Goal: Task Accomplishment & Management: Manage account settings

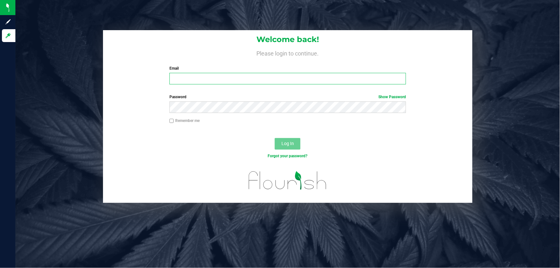
click at [204, 77] on input "Email" at bounding box center [288, 79] width 237 height 12
type input "[EMAIL_ADDRESS][DOMAIN_NAME]"
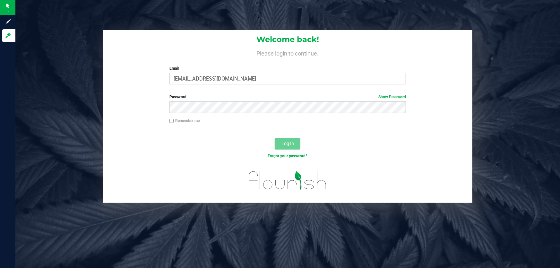
click at [190, 114] on div "Password Show Password" at bounding box center [288, 106] width 370 height 24
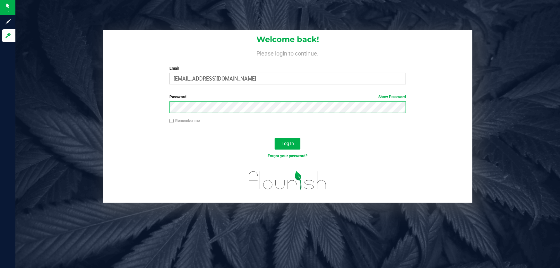
click at [275, 138] on button "Log In" at bounding box center [288, 144] width 26 height 12
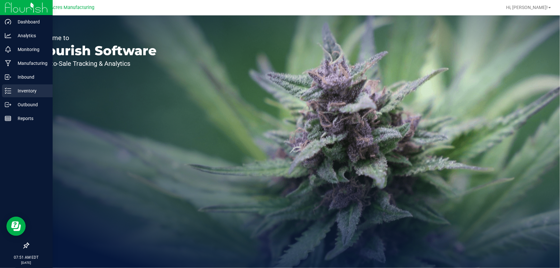
click at [25, 88] on p "Inventory" at bounding box center [30, 91] width 39 height 8
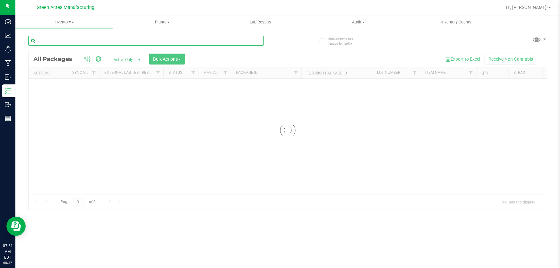
click at [75, 40] on input "text" at bounding box center [146, 41] width 236 height 10
type input "7146781762417498"
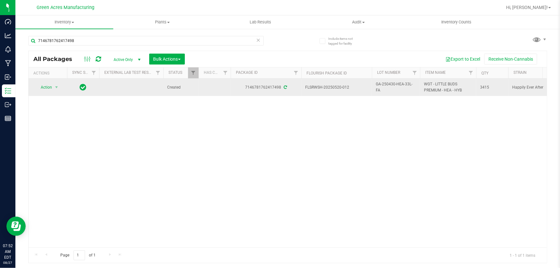
click at [62, 85] on div "Action Action Adjust qty Create package Edit attributes Global inventory Locate…" at bounding box center [47, 87] width 31 height 9
click at [58, 85] on span "select" at bounding box center [57, 87] width 8 height 9
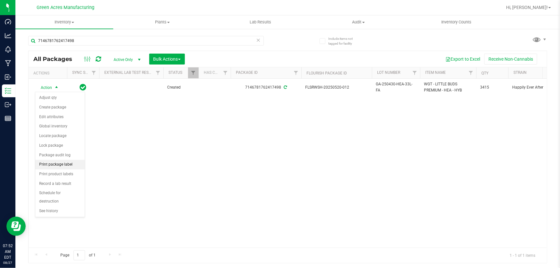
click at [77, 168] on li "Print package label" at bounding box center [59, 165] width 49 height 10
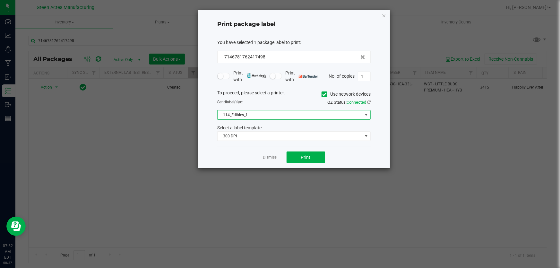
click at [277, 112] on span "114_Edibles_1" at bounding box center [290, 114] width 145 height 9
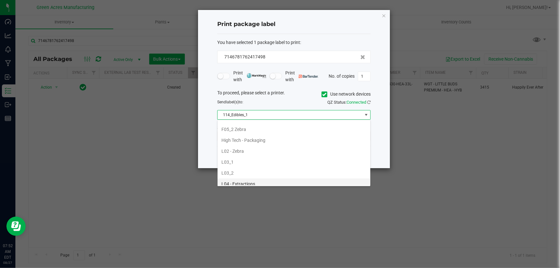
scroll to position [204, 0]
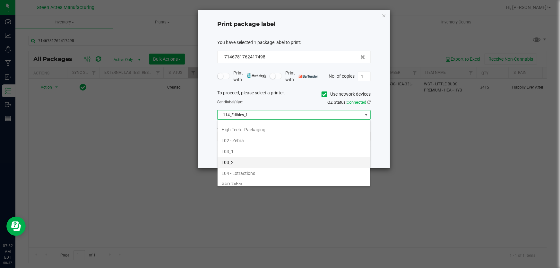
click at [276, 158] on li "L03_2" at bounding box center [294, 162] width 153 height 11
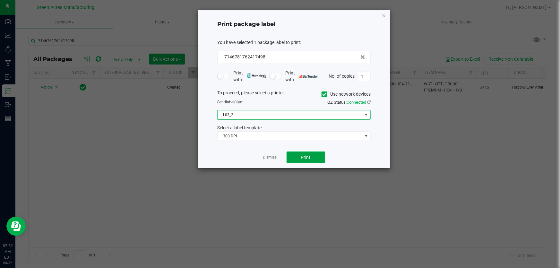
click at [323, 154] on button "Print" at bounding box center [306, 158] width 39 height 12
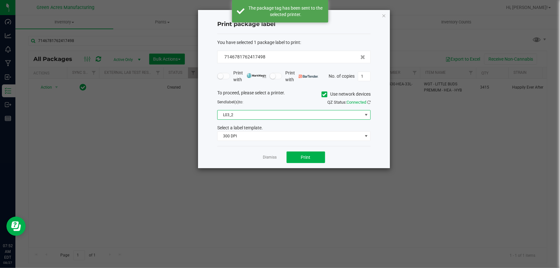
click at [308, 115] on span "L03_2" at bounding box center [290, 114] width 145 height 9
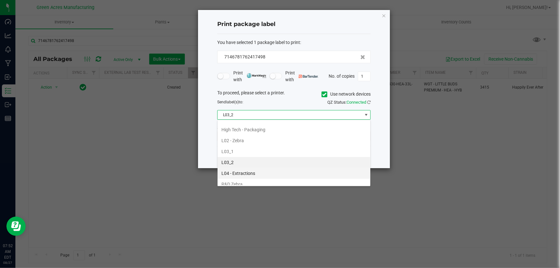
scroll to position [215, 0]
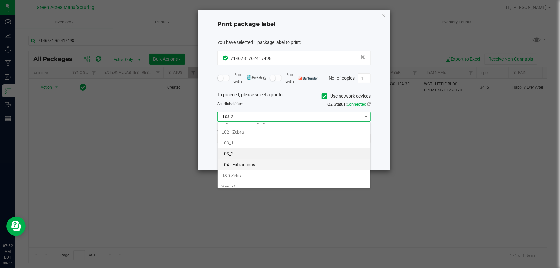
click at [294, 162] on li "L04 - Extractions" at bounding box center [294, 164] width 153 height 11
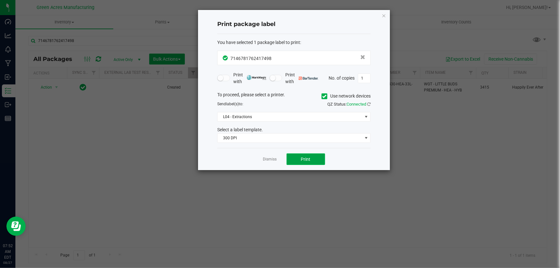
click at [298, 159] on button "Print" at bounding box center [306, 159] width 39 height 12
click at [276, 157] on link "Dismiss" at bounding box center [270, 159] width 14 height 5
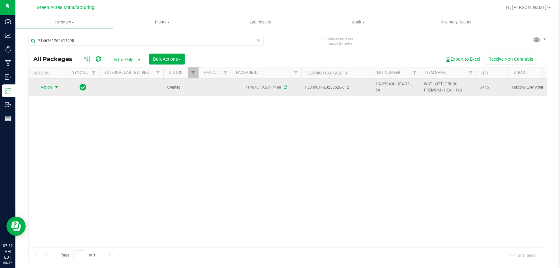
click at [377, 86] on span "GA-250430-HEA-33L-FA" at bounding box center [396, 87] width 40 height 12
click at [377, 86] on input "GA-250430-HEA-33L-FA" at bounding box center [395, 88] width 46 height 10
click at [378, 86] on input "GA-250430-HEA-33L-FA" at bounding box center [395, 88] width 46 height 10
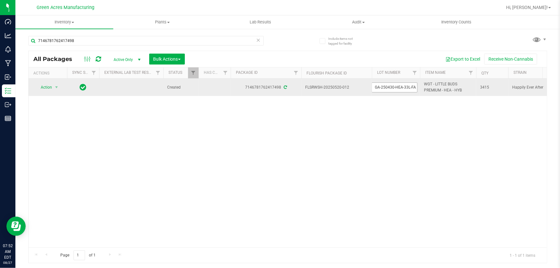
click at [378, 86] on input "GA-250430-HEA-33L-FA" at bounding box center [395, 88] width 46 height 10
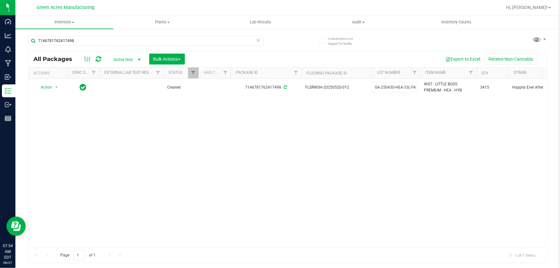
click at [76, 125] on div "Action Action Adjust qty Create package Edit attributes Global inventory Locate…" at bounding box center [288, 163] width 519 height 169
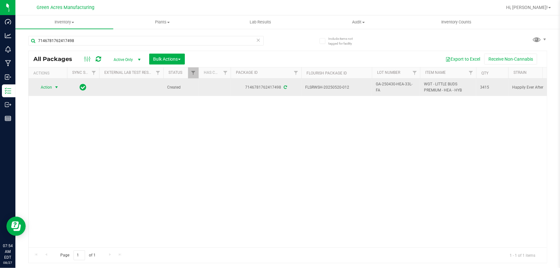
click at [56, 86] on span "select" at bounding box center [56, 87] width 5 height 5
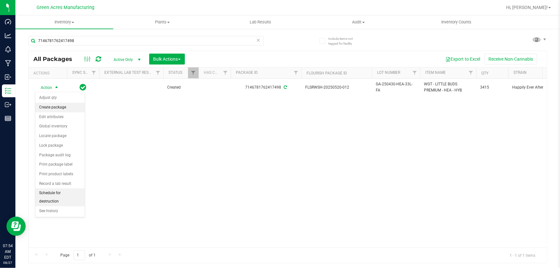
click at [63, 110] on li "Create package" at bounding box center [59, 108] width 49 height 10
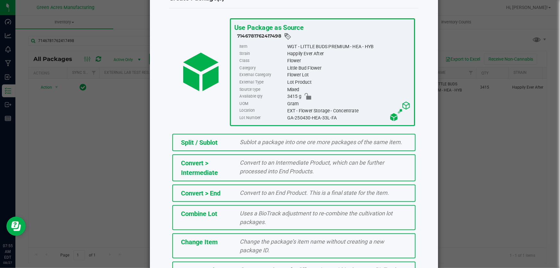
scroll to position [72, 0]
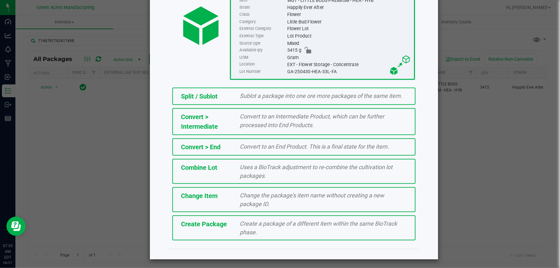
click at [255, 235] on div "Create a package of a different item within the same BioTrack phase." at bounding box center [323, 227] width 177 height 17
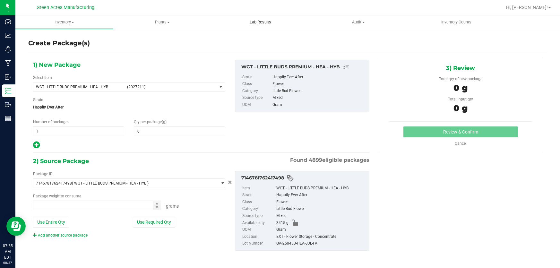
type input "0.0000"
type input "0.0000 g"
click at [63, 89] on span "WGT - LITTLE BUDS PREMIUM - HEA - HYB" at bounding box center [79, 87] width 87 height 4
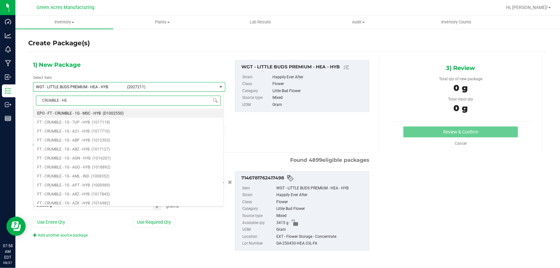
type input "CRUMBLE - HEA"
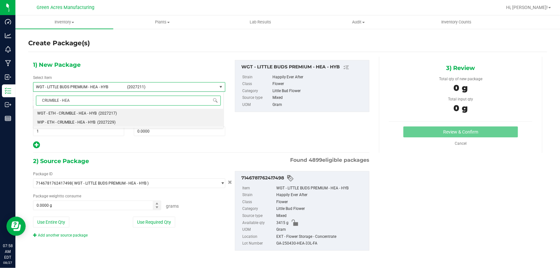
click at [73, 124] on span "WIP - ETH - CRUMBLE - HEA - HYB" at bounding box center [66, 122] width 58 height 4
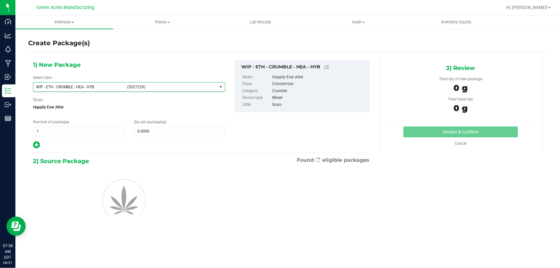
type input "0.0000"
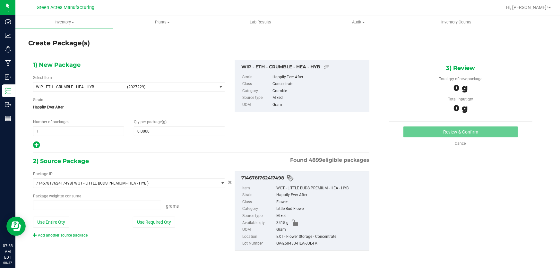
type input "0.0000 g"
click at [160, 131] on span at bounding box center [179, 132] width 91 height 10
paste input "1167.93"
type input "1167.93"
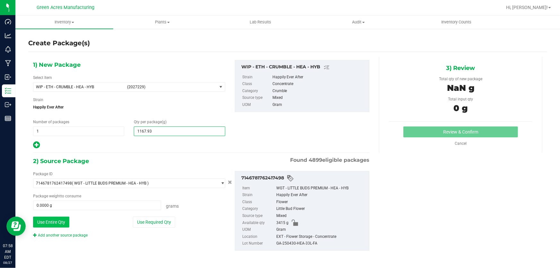
type input "1,167.9300"
click at [57, 225] on button "Use Entire Qty" at bounding box center [51, 222] width 36 height 11
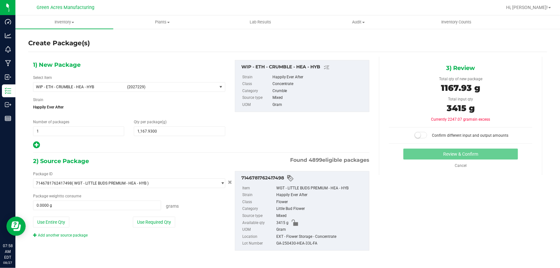
type input "3415.0000 g"
click at [418, 136] on span at bounding box center [421, 135] width 13 height 6
click at [421, 152] on button "Review & Confirm" at bounding box center [461, 154] width 115 height 11
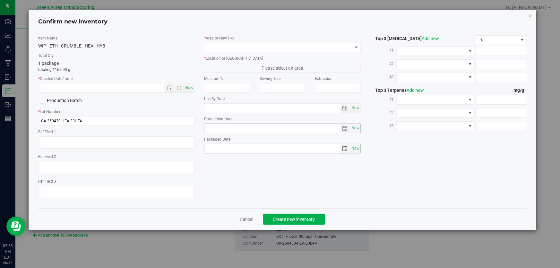
type textarea "ND PBO"
click at [189, 88] on span "Now" at bounding box center [189, 87] width 11 height 9
type input "8/27/2025 7:58 AM"
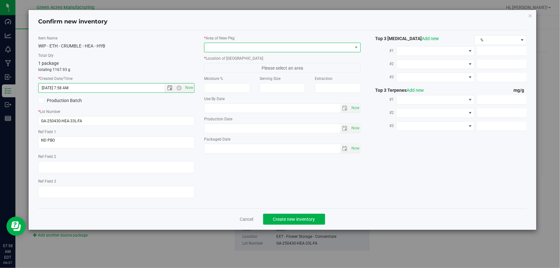
click at [214, 49] on span at bounding box center [279, 47] width 148 height 9
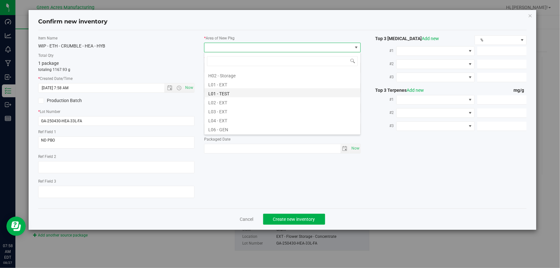
scroll to position [117, 0]
click at [245, 109] on li "L04 - EXT" at bounding box center [283, 110] width 156 height 9
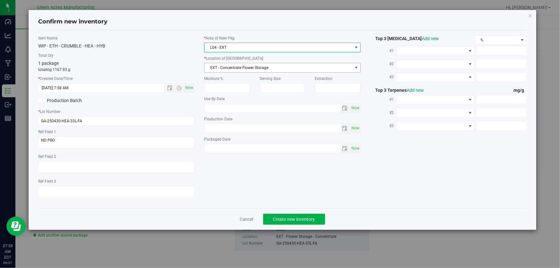
click at [229, 66] on span "EXT - Concentrate Flower Storage" at bounding box center [279, 67] width 148 height 9
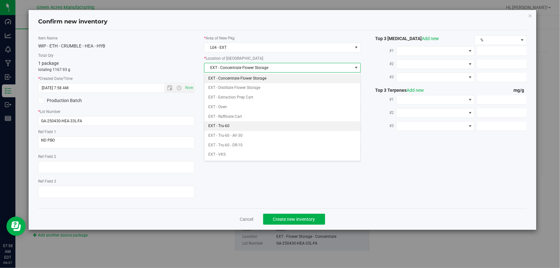
click at [255, 123] on li "EXT - Tru-60" at bounding box center [283, 126] width 156 height 10
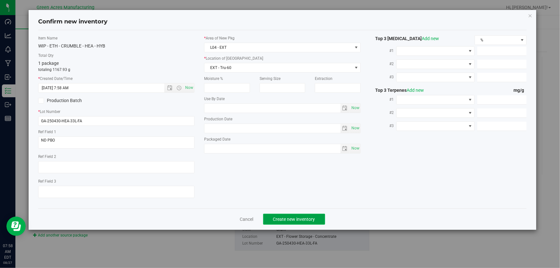
click at [271, 221] on button "Create new inventory" at bounding box center [294, 219] width 62 height 11
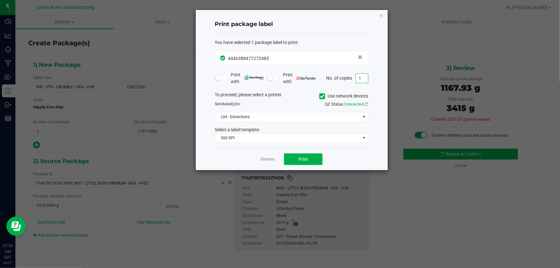
click at [363, 78] on input "1" at bounding box center [362, 78] width 12 height 9
type input "16"
click at [300, 159] on span "Print" at bounding box center [304, 159] width 10 height 5
click at [271, 160] on link "Dismiss" at bounding box center [268, 159] width 14 height 5
